Goal: Information Seeking & Learning: Learn about a topic

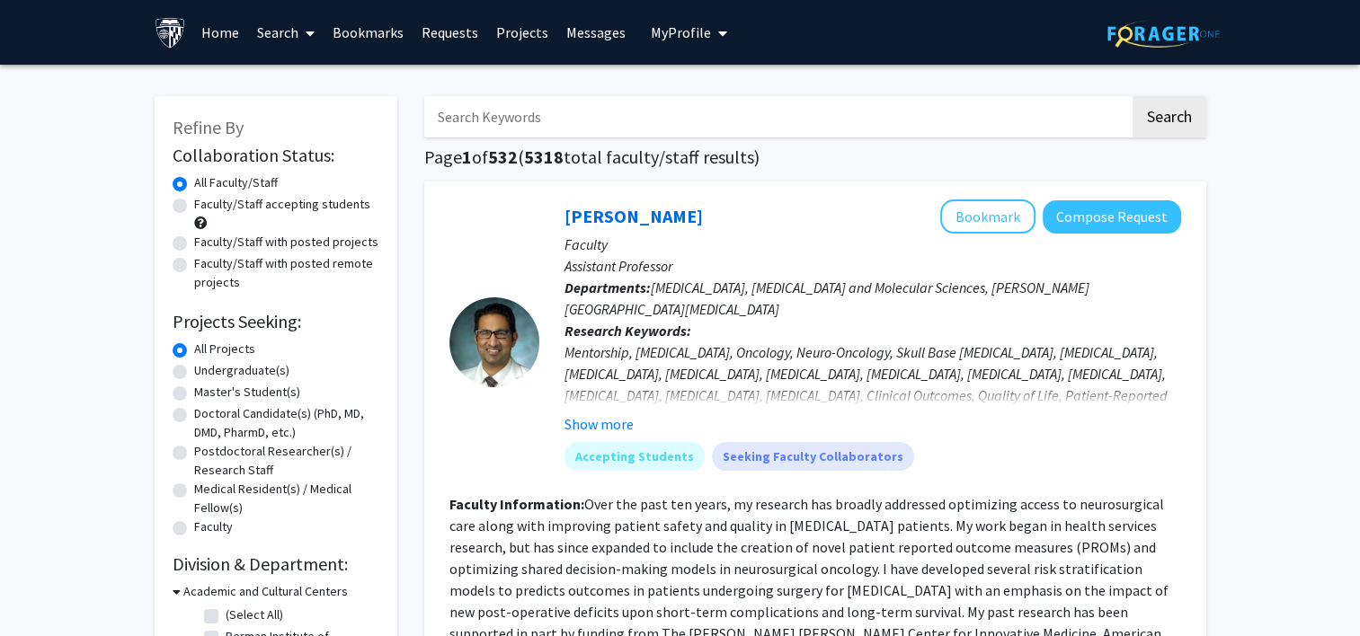
click at [194, 393] on label "Master's Student(s)" at bounding box center [247, 392] width 106 height 19
click at [194, 393] on input "Master's Student(s)" at bounding box center [200, 389] width 12 height 12
radio input "true"
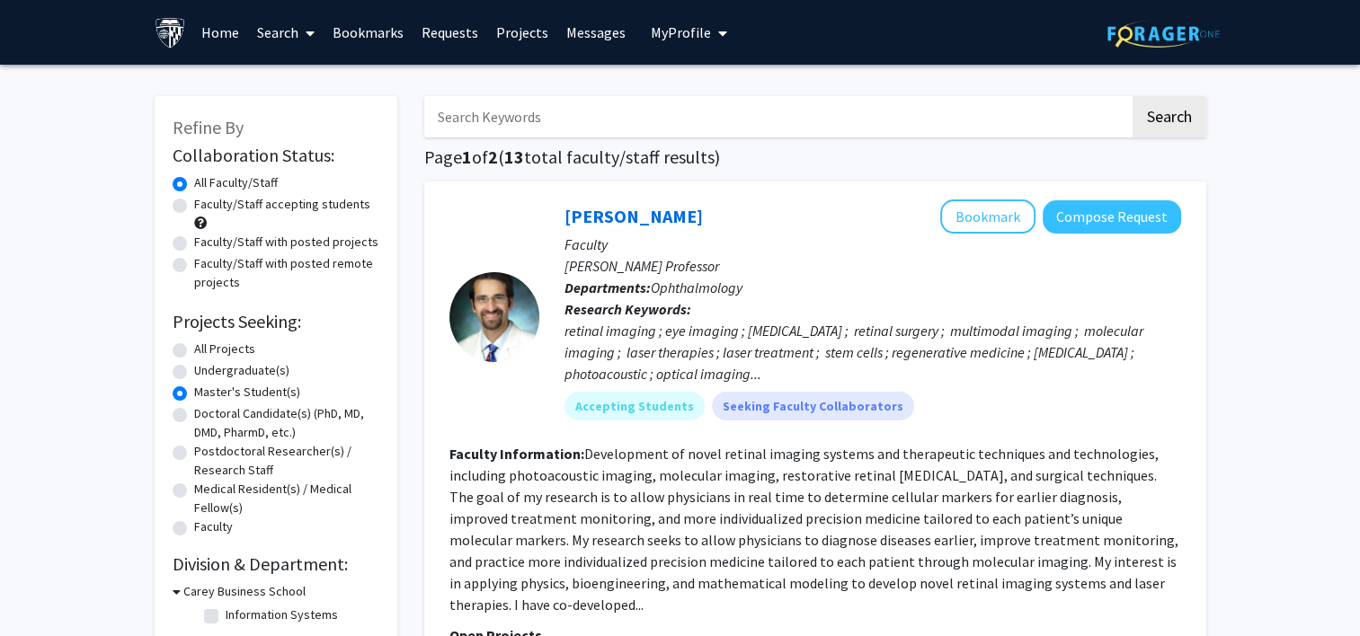
click at [194, 203] on label "Faculty/Staff accepting students" at bounding box center [282, 204] width 176 height 19
click at [194, 203] on input "Faculty/Staff accepting students" at bounding box center [200, 201] width 12 height 12
radio input "true"
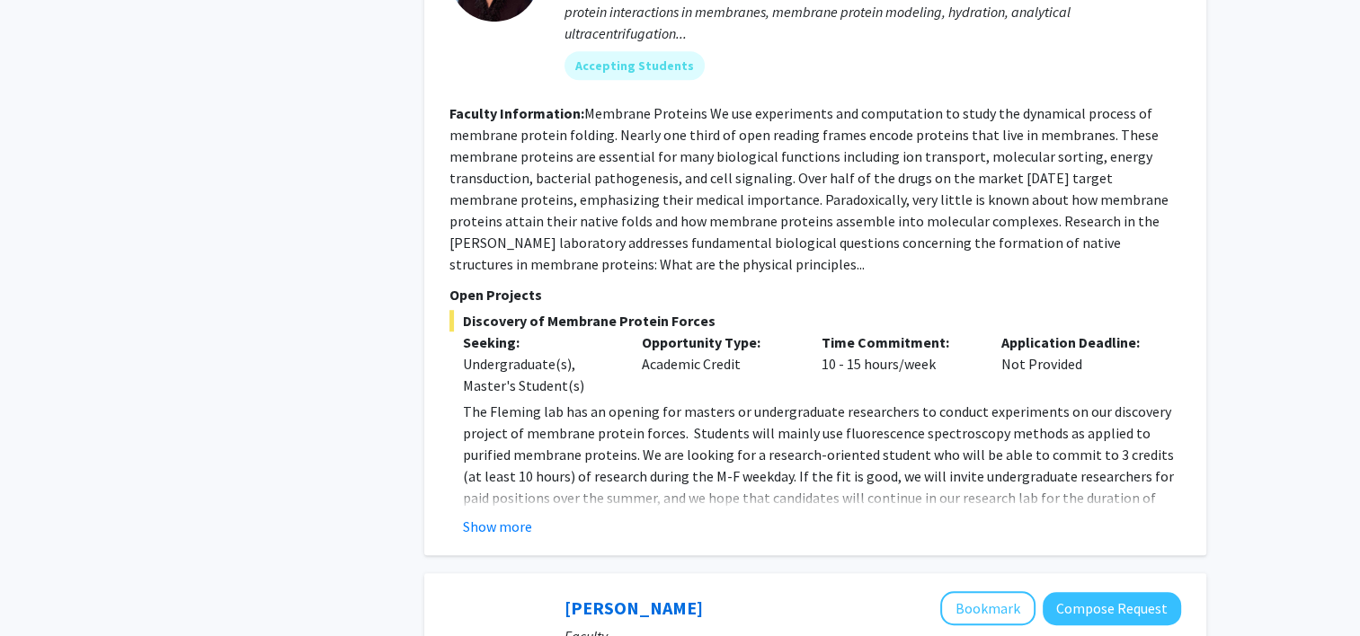
scroll to position [1121, 0]
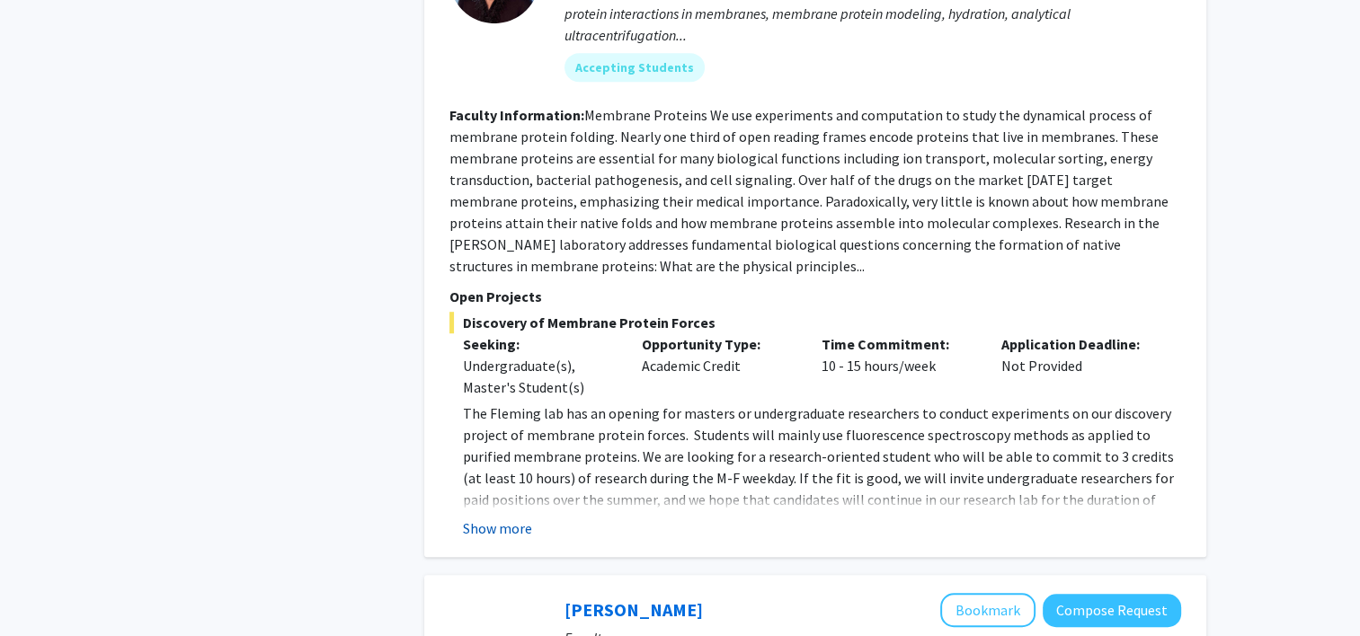
click at [519, 518] on button "Show more" at bounding box center [497, 529] width 69 height 22
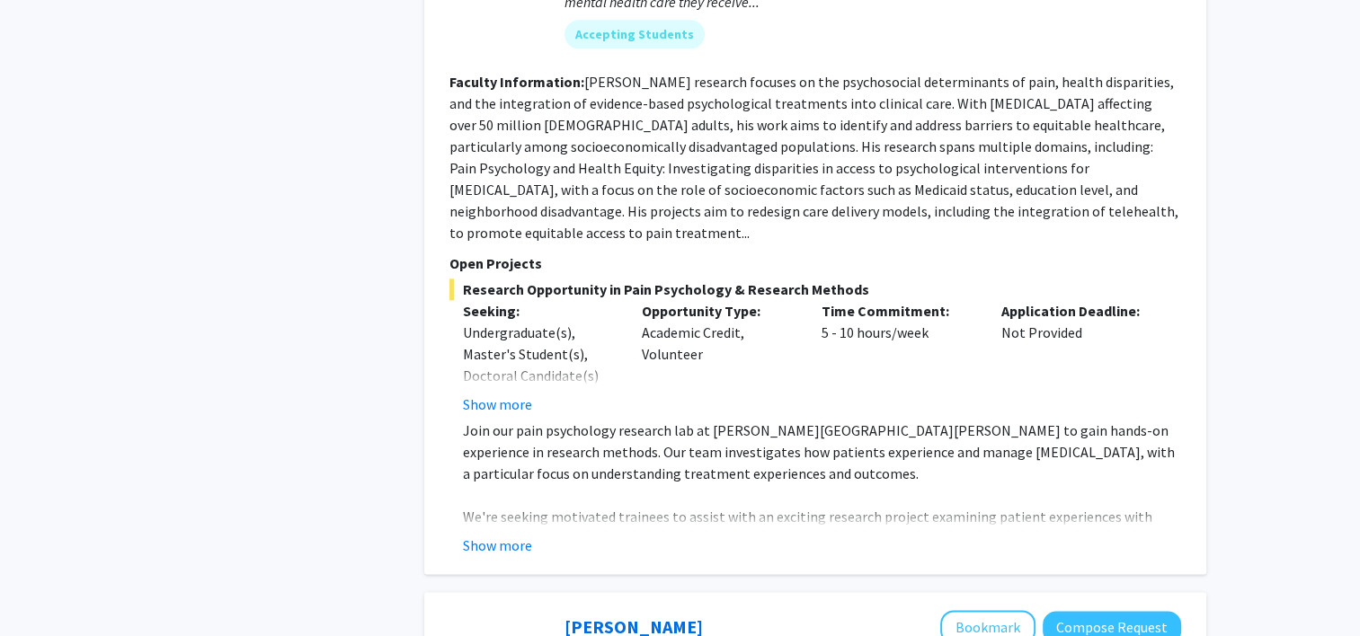
scroll to position [2131, 0]
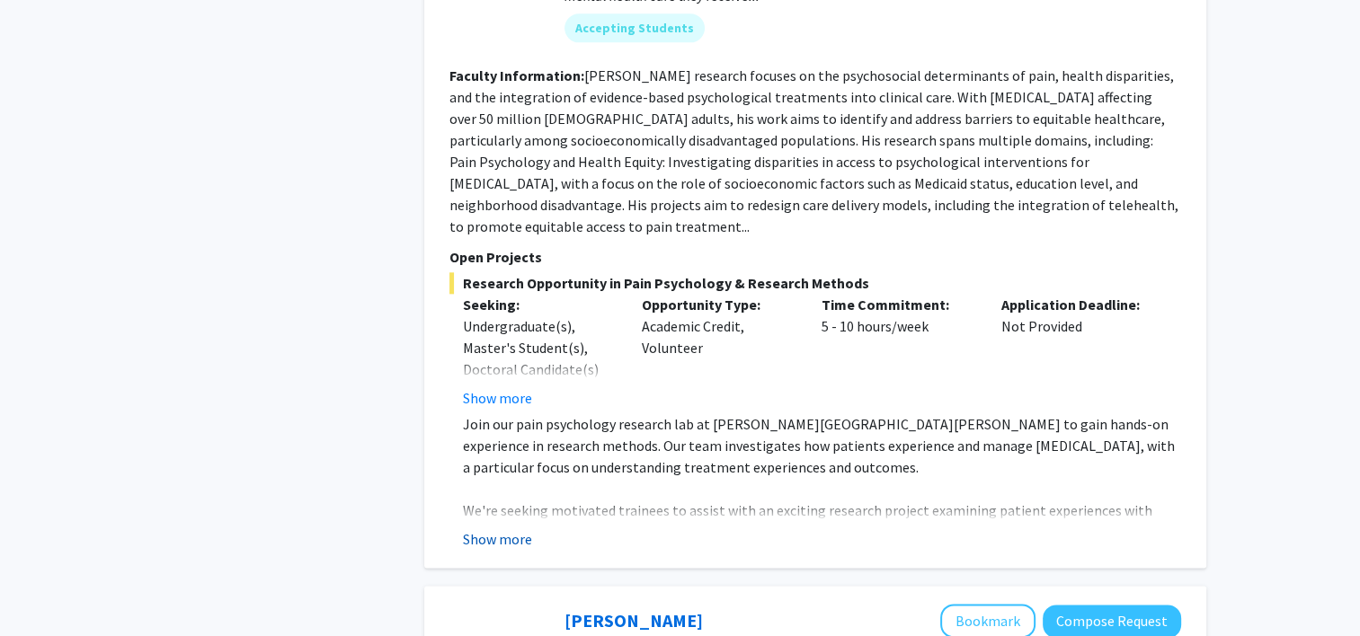
click at [510, 528] on button "Show more" at bounding box center [497, 539] width 69 height 22
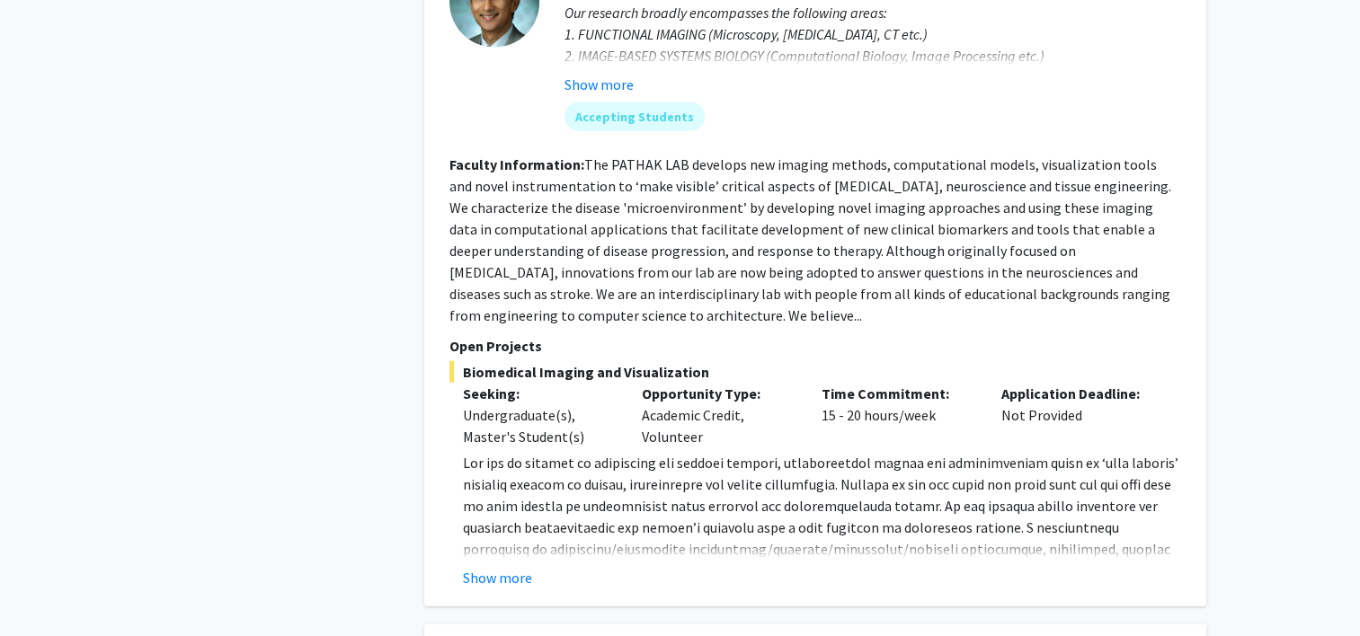
scroll to position [4230, 0]
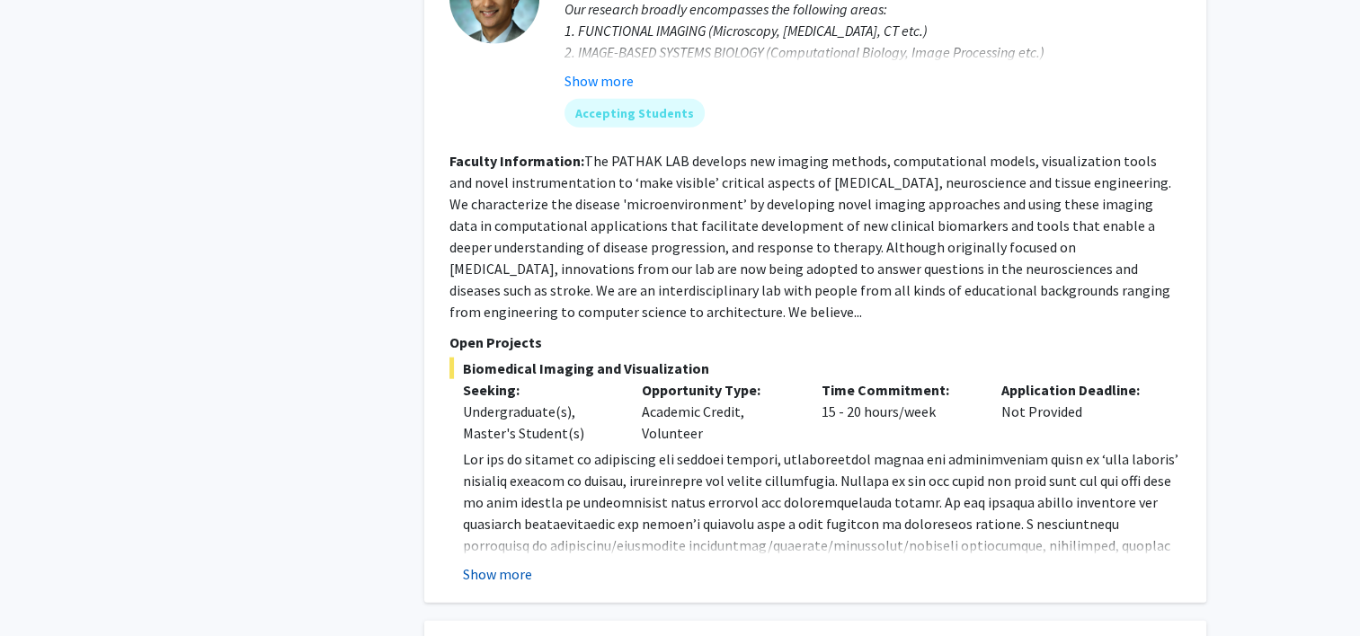
click at [479, 563] on button "Show more" at bounding box center [497, 574] width 69 height 22
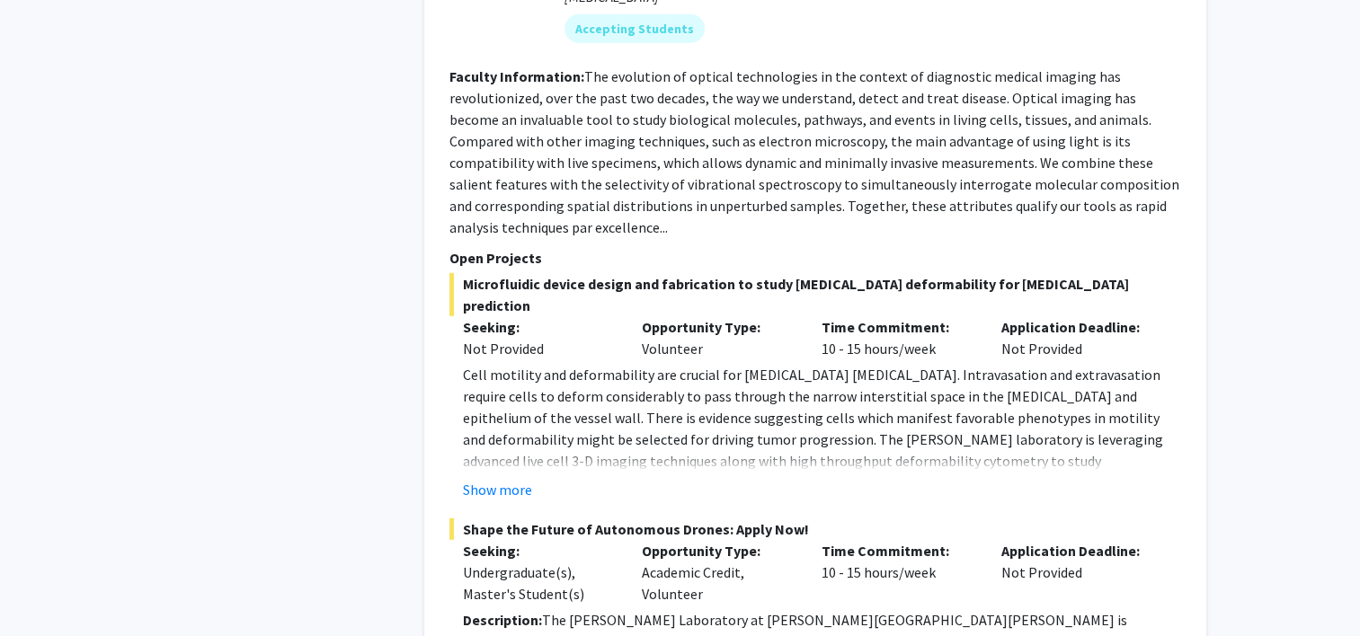
scroll to position [5140, 0]
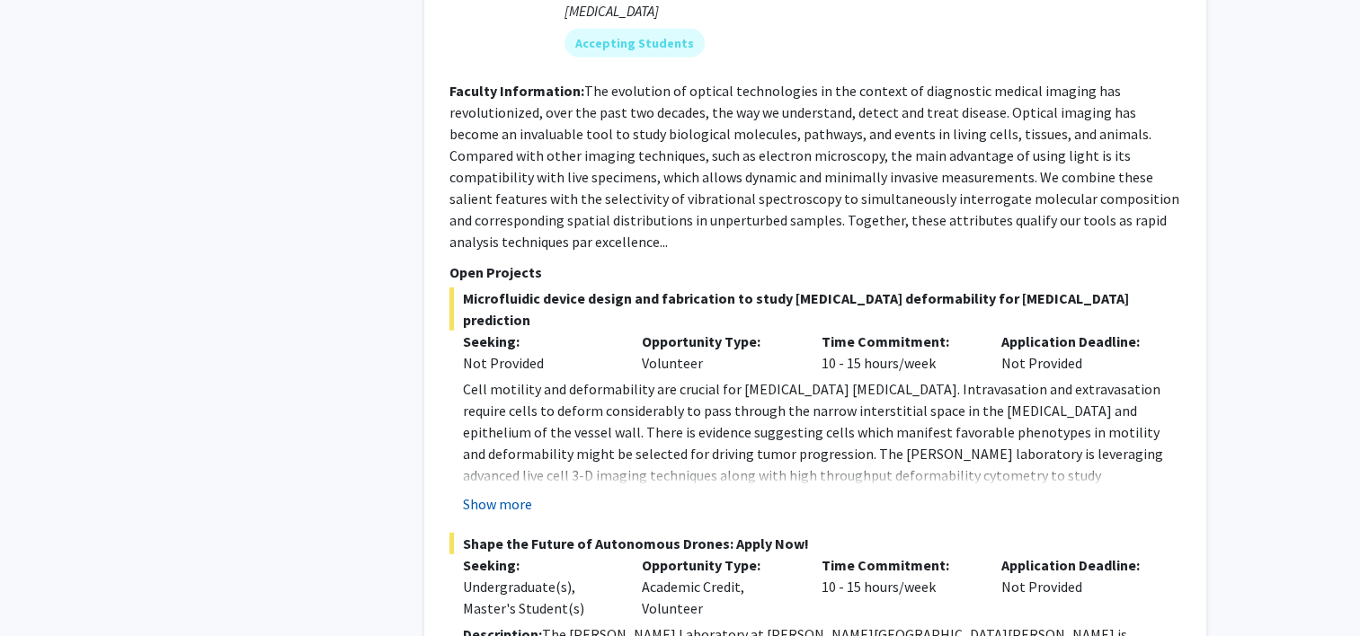
click at [499, 493] on button "Show more" at bounding box center [497, 504] width 69 height 22
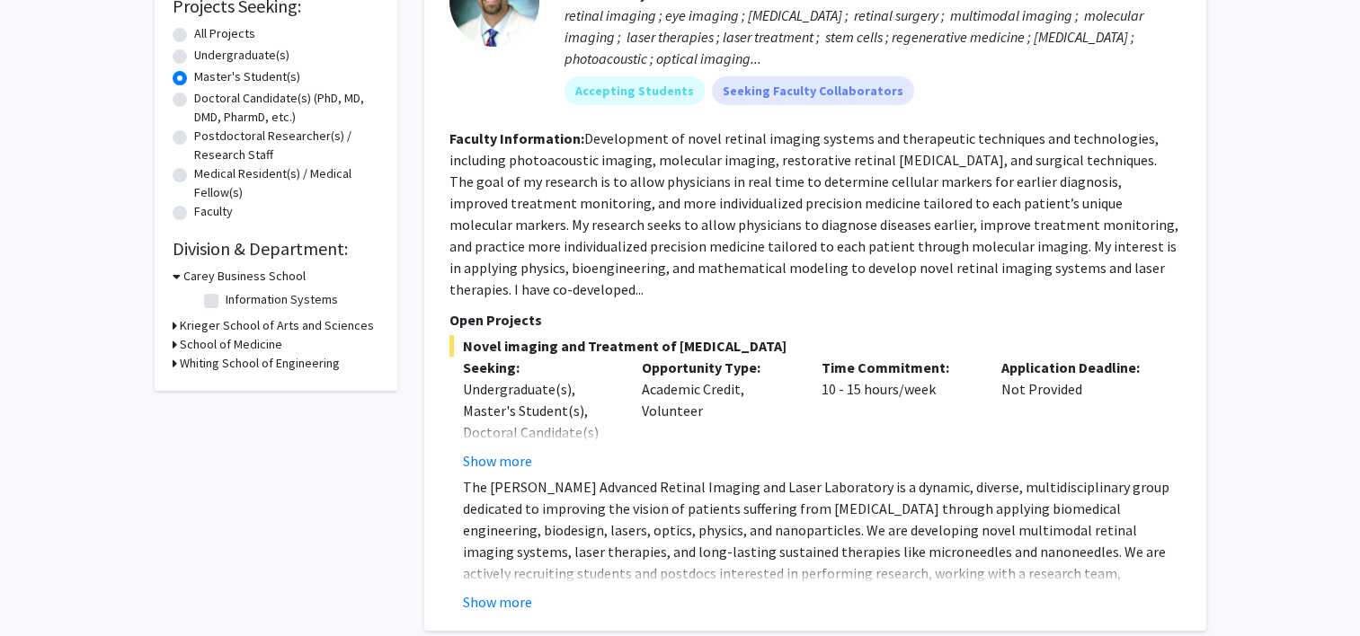
scroll to position [0, 0]
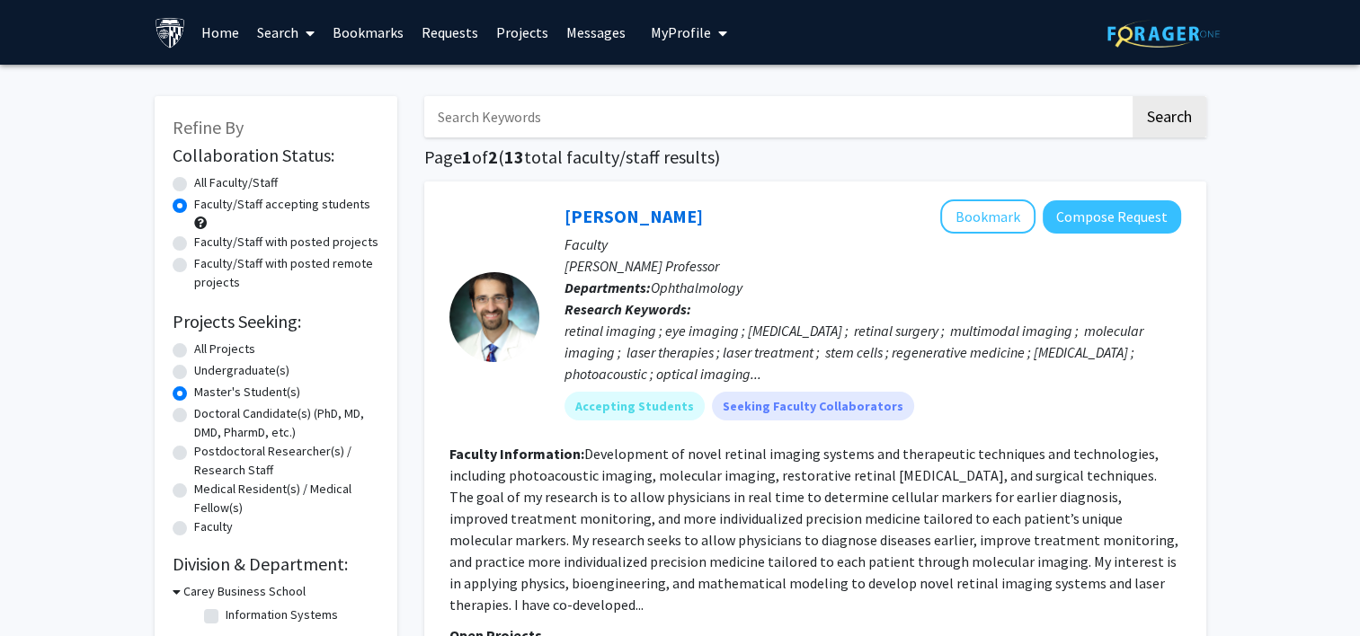
click at [619, 111] on input "Search Keywords" at bounding box center [776, 116] width 705 height 41
type input "sequence"
click at [1132, 96] on button "Search" at bounding box center [1169, 116] width 74 height 41
radio input "true"
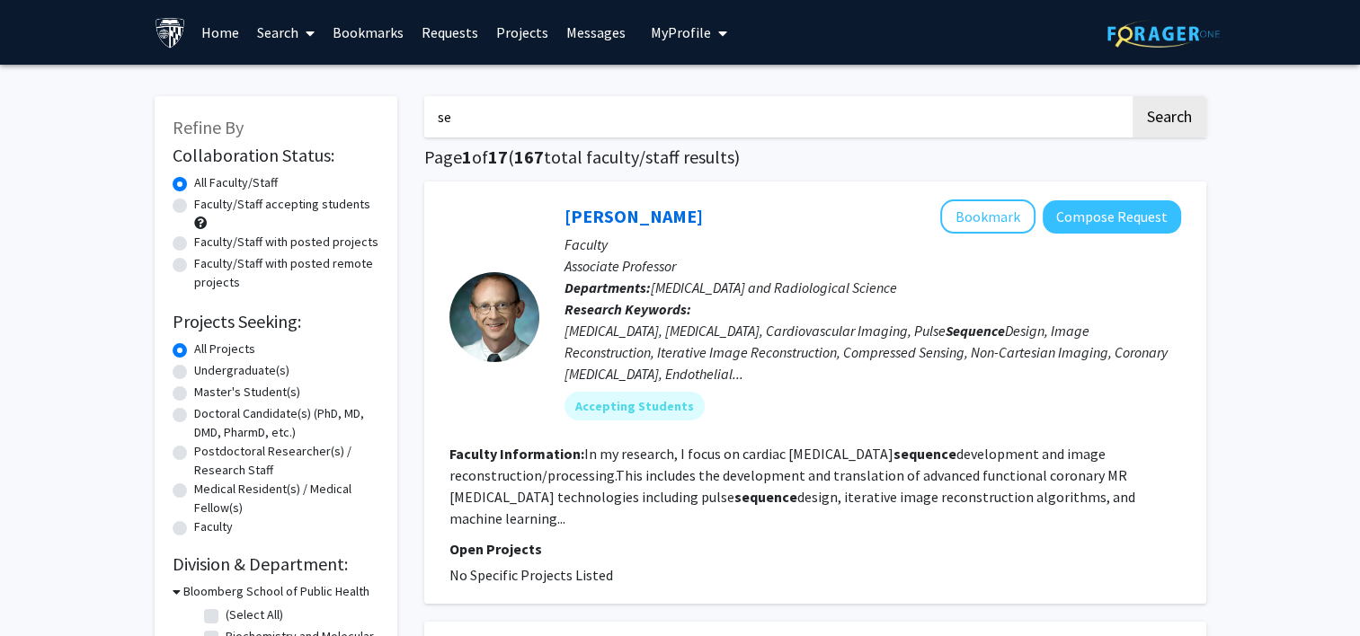
type input "s"
click at [1132, 96] on button "Search" at bounding box center [1169, 116] width 74 height 41
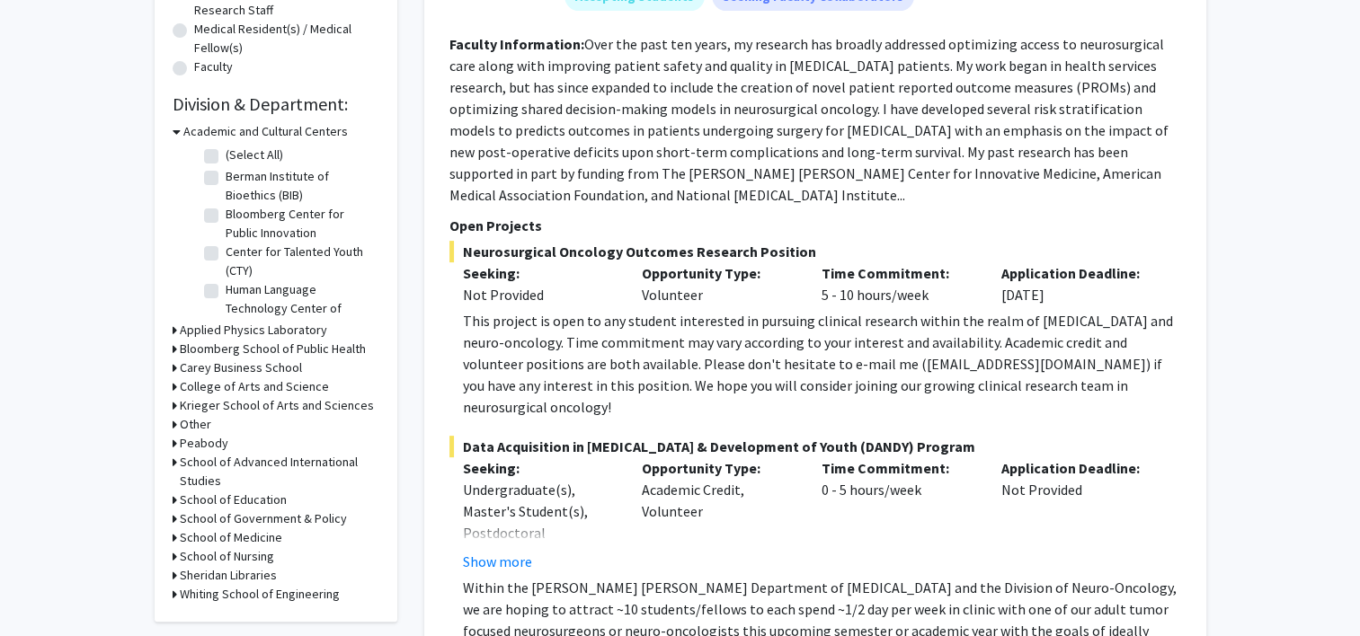
scroll to position [462, 0]
click at [173, 346] on icon at bounding box center [175, 347] width 4 height 19
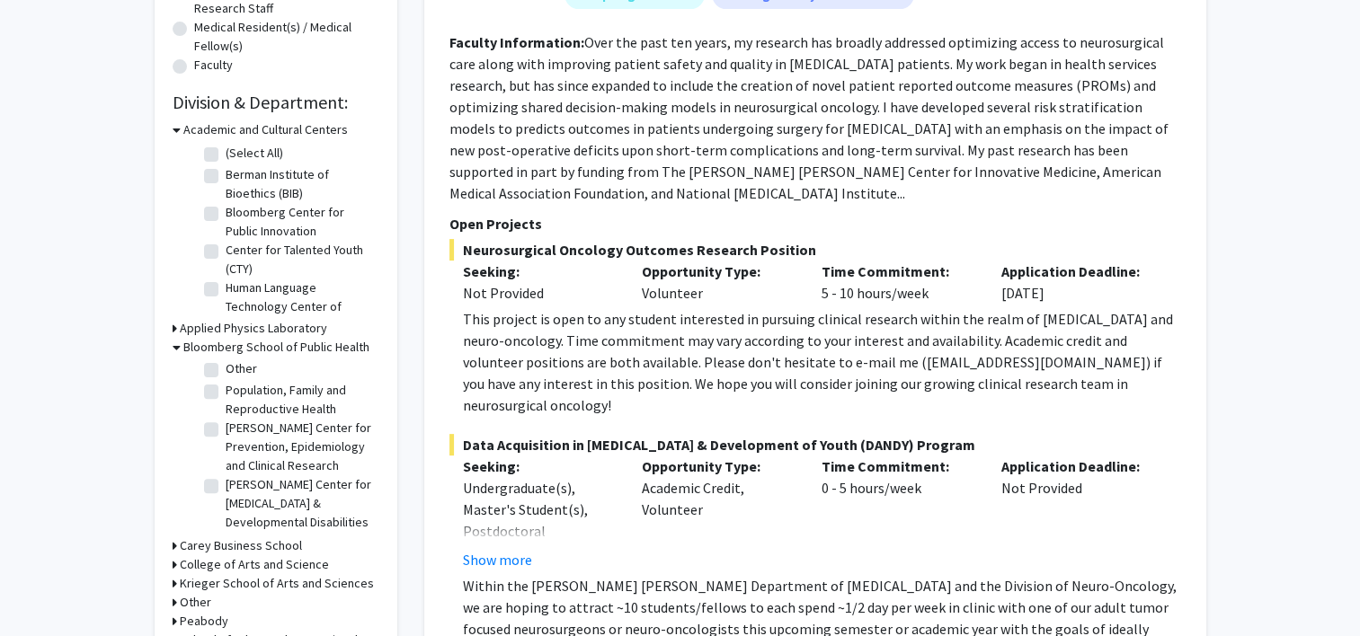
scroll to position [0, 0]
click at [226, 465] on label "Biostatistics" at bounding box center [259, 467] width 67 height 19
click at [226, 465] on input "Biostatistics" at bounding box center [232, 464] width 12 height 12
checkbox input "true"
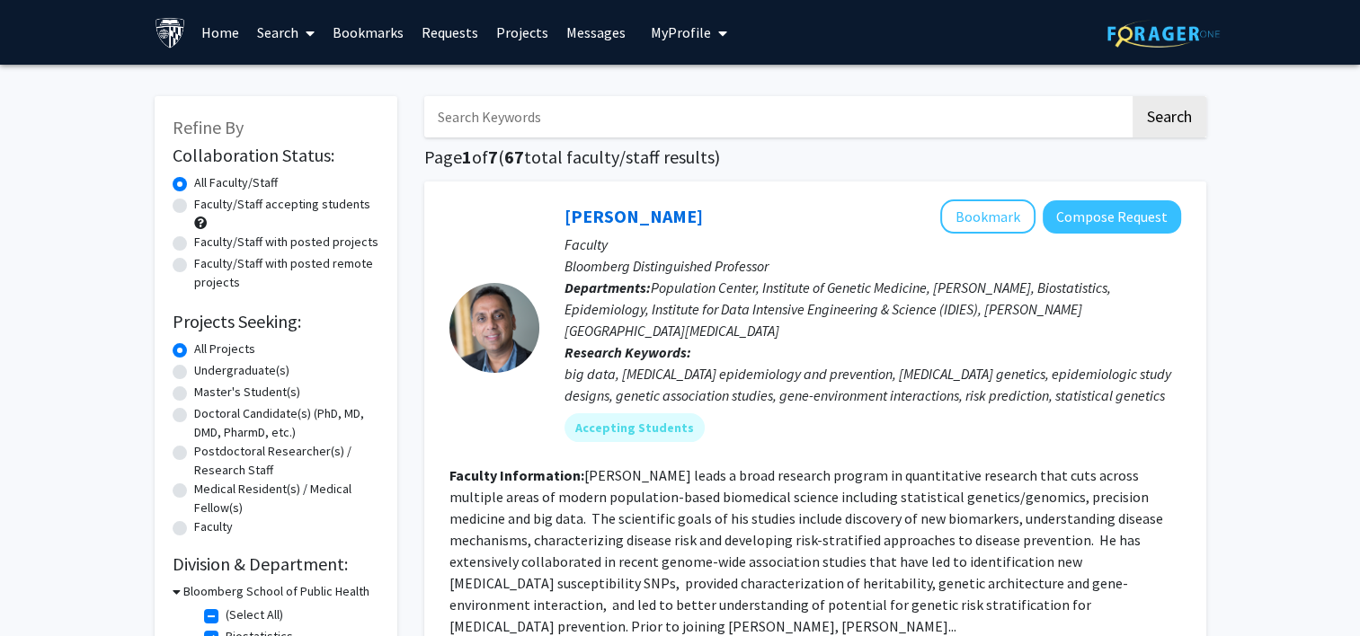
click at [615, 103] on input "Search Keywords" at bounding box center [776, 116] width 705 height 41
type input "AI in healthcare"
click at [1132, 96] on button "Search" at bounding box center [1169, 116] width 74 height 41
checkbox input "false"
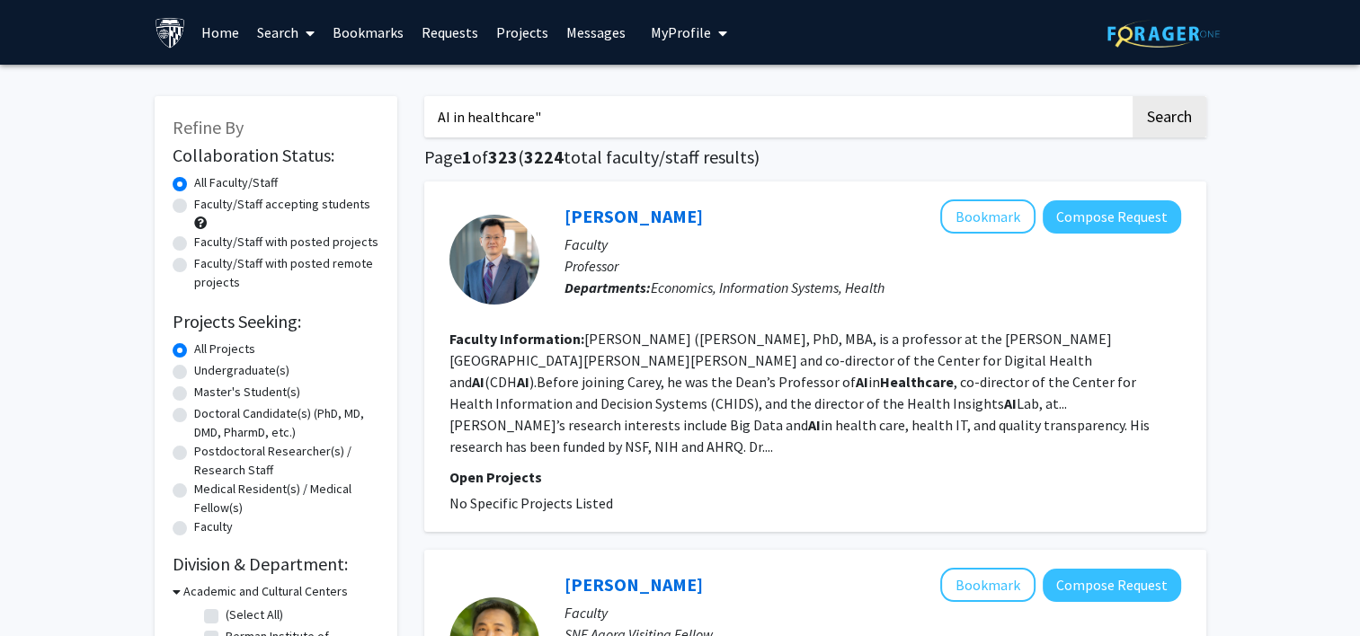
click at [432, 118] on input "AI in healthcare"" at bounding box center [776, 116] width 705 height 41
type input ""AI in healthcare""
click at [1132, 96] on button "Search" at bounding box center [1169, 116] width 74 height 41
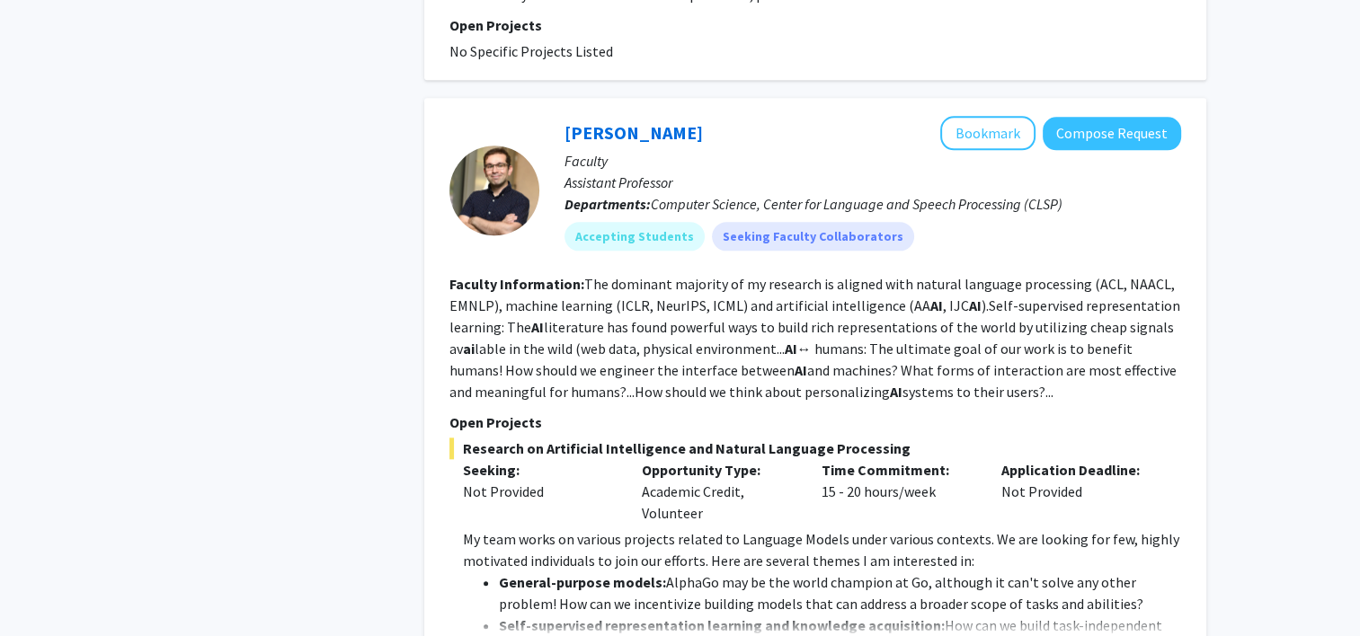
scroll to position [1908, 0]
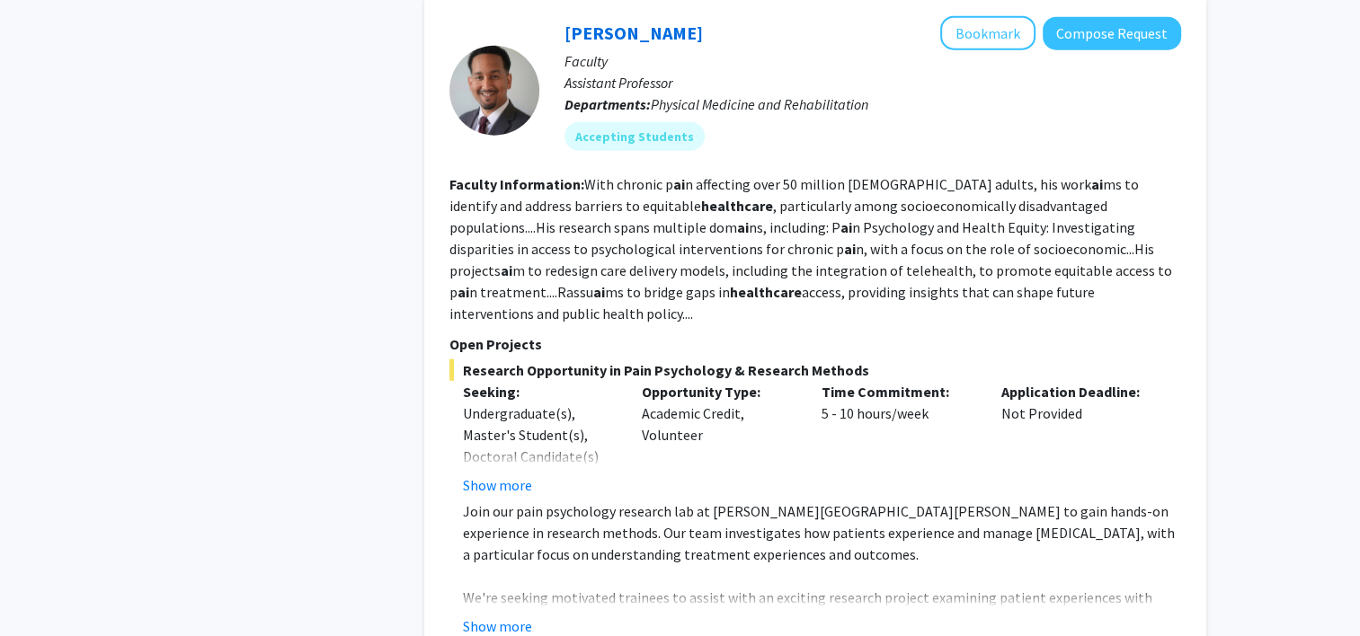
scroll to position [4500, 0]
